Goal: Task Accomplishment & Management: Complete application form

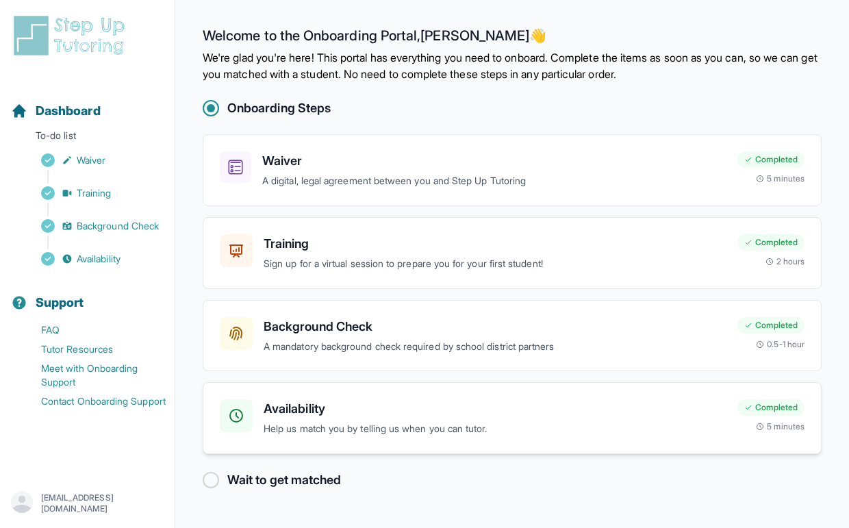
click at [524, 423] on p "Help us match you by telling us when you can tutor." at bounding box center [495, 429] width 463 height 16
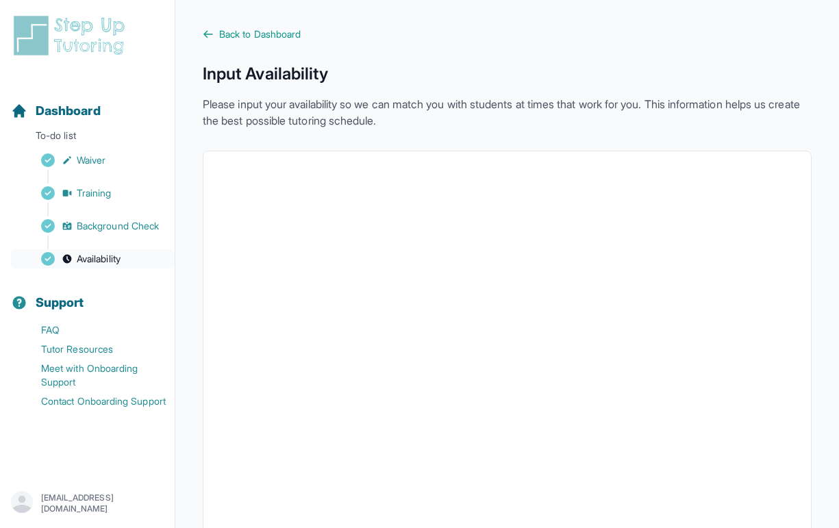
click at [90, 254] on span "Availability" at bounding box center [99, 259] width 44 height 14
